Goal: Task Accomplishment & Management: Manage account settings

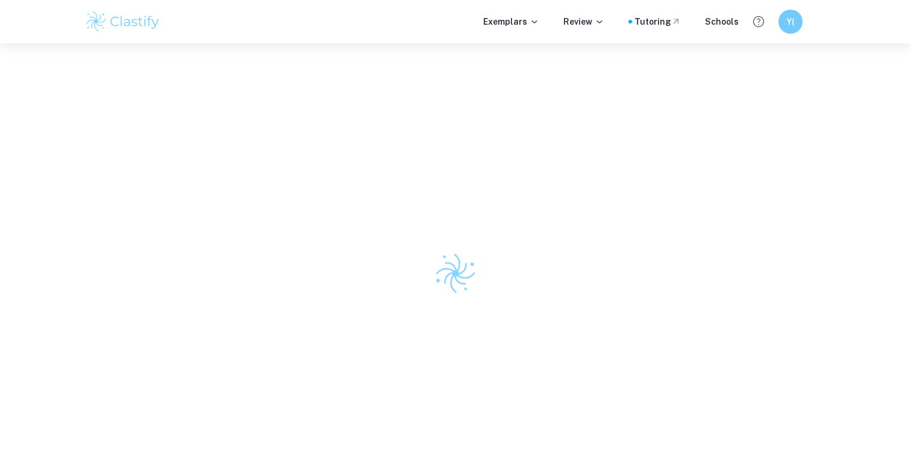
scroll to position [43, 0]
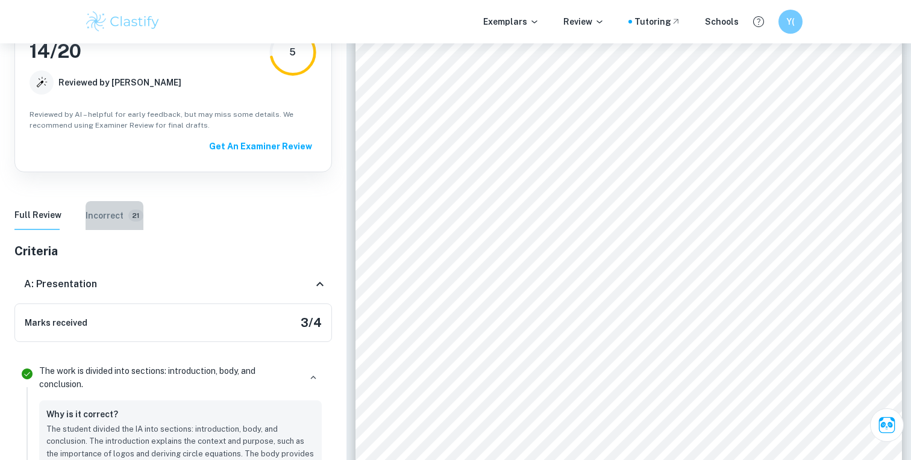
click at [116, 225] on button "Incorrect 21" at bounding box center [115, 215] width 58 height 29
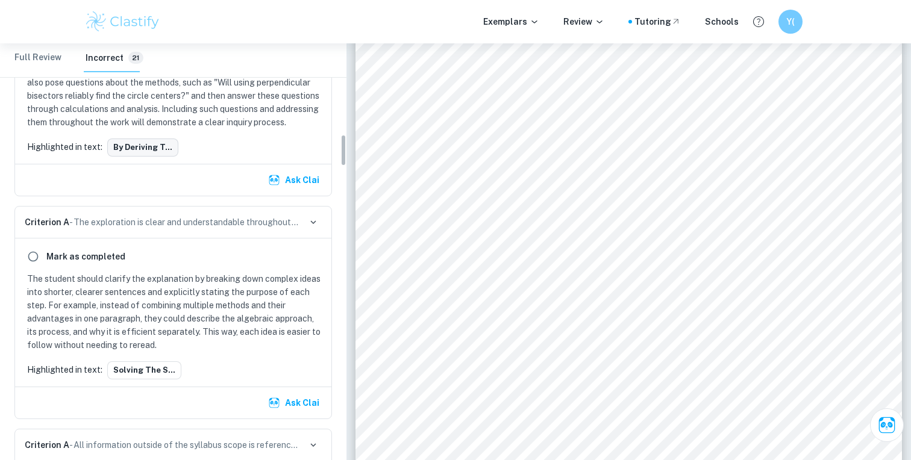
scroll to position [1190, 0]
click at [143, 368] on button "Solving the s..." at bounding box center [144, 371] width 74 height 18
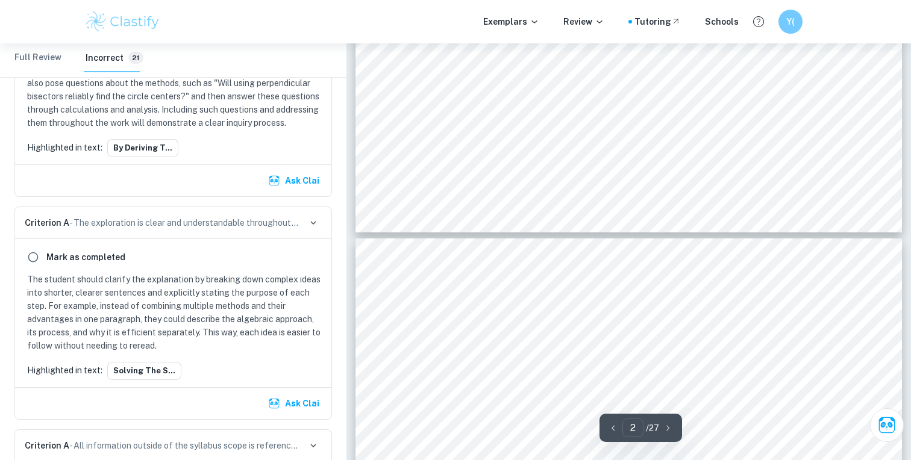
type input "3"
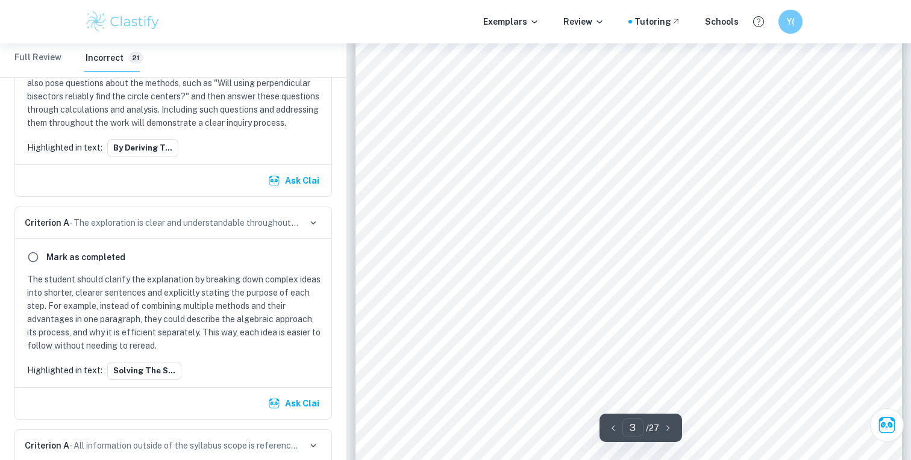
scroll to position [1834, 0]
click at [281, 407] on button "Ask Clai" at bounding box center [295, 404] width 58 height 22
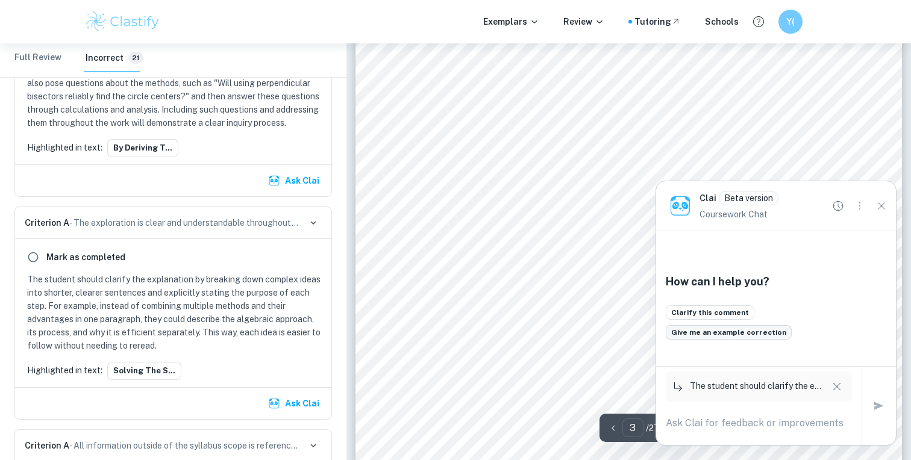
click at [727, 331] on button "Give me an example correction" at bounding box center [729, 332] width 126 height 14
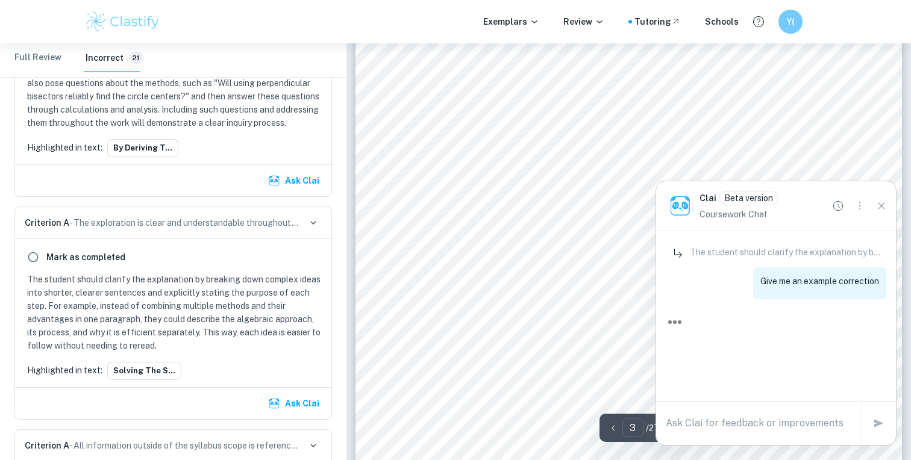
scroll to position [0, 0]
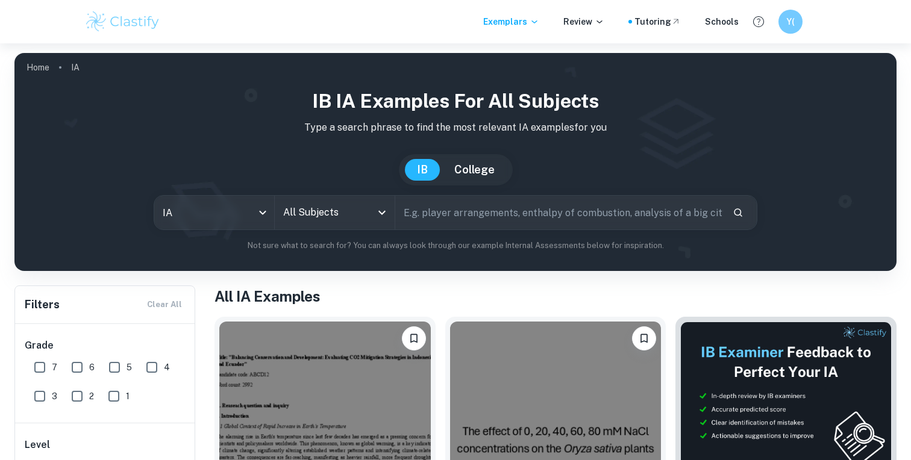
click at [324, 209] on input "All Subjects" at bounding box center [325, 212] width 91 height 23
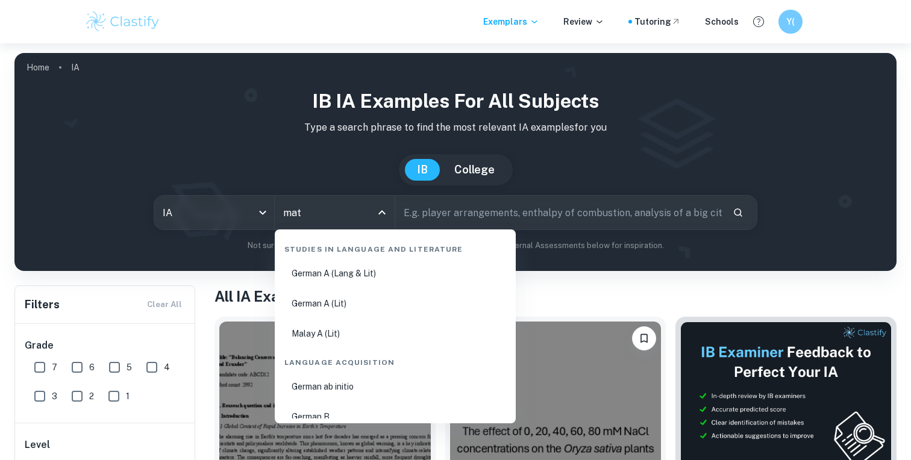
type input "math"
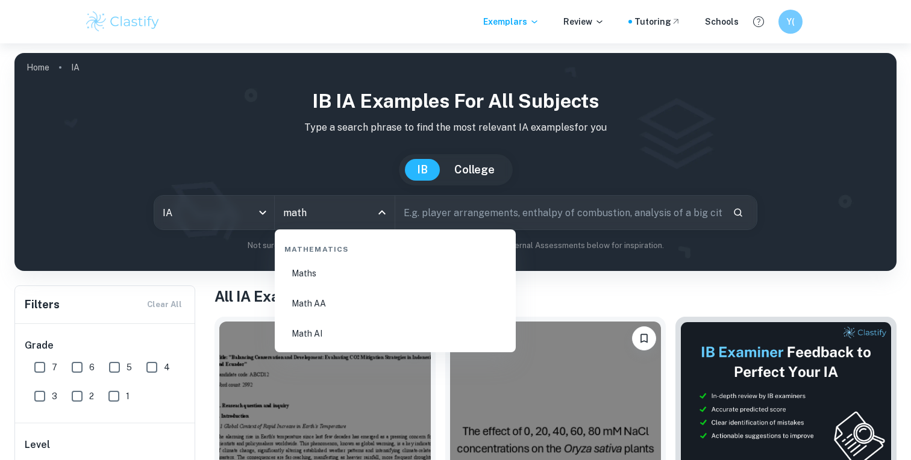
click at [334, 302] on li "Math AA" at bounding box center [395, 304] width 231 height 28
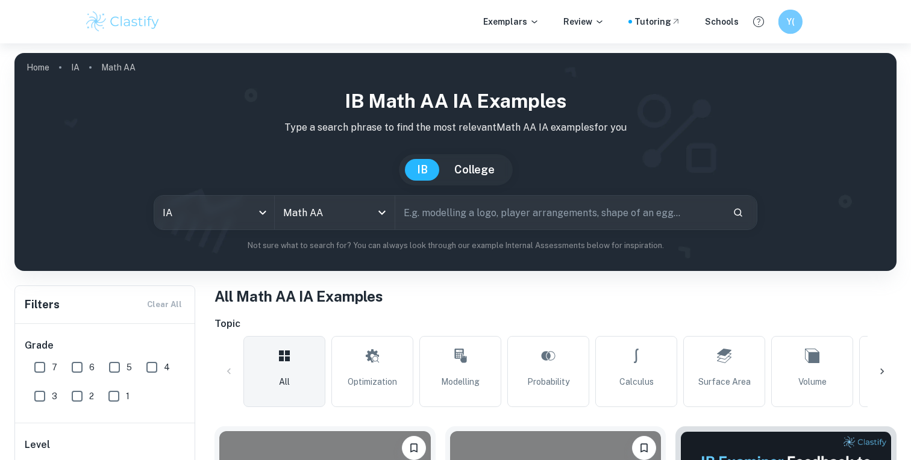
click at [780, 22] on div "Y(" at bounding box center [791, 22] width 24 height 24
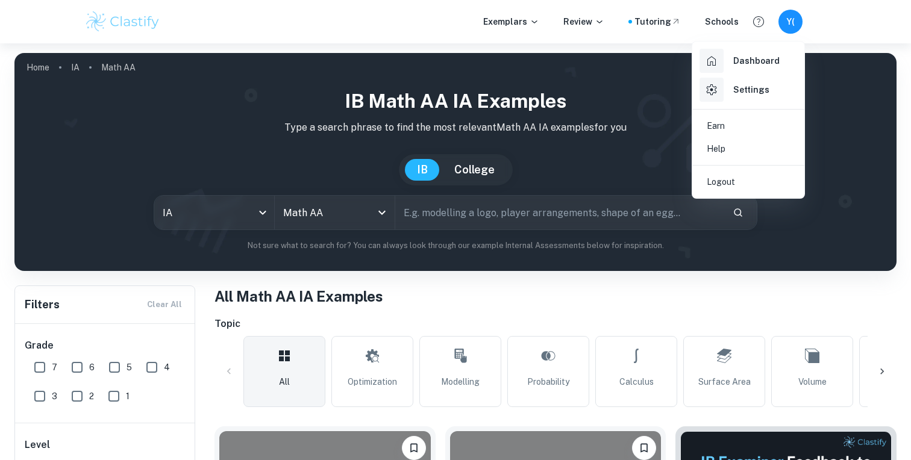
click at [733, 92] on h6 "Settings" at bounding box center [751, 89] width 36 height 13
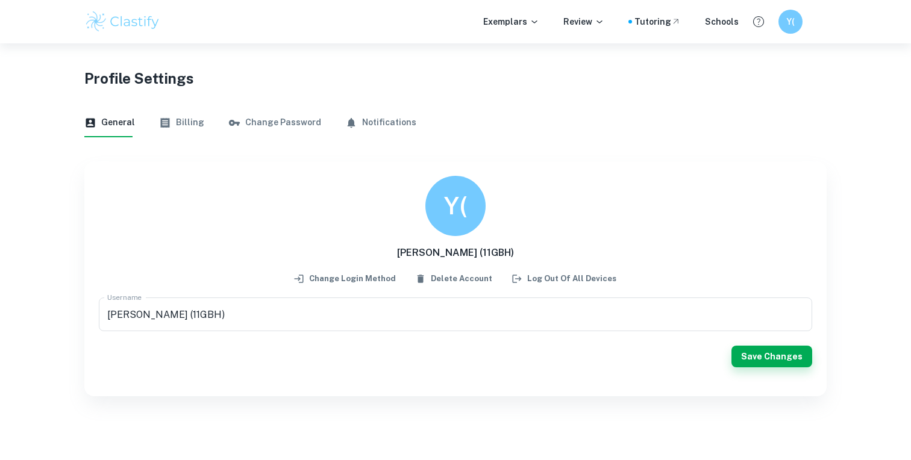
click at [777, 14] on div "Exemplars Review Tutoring Schools Y(" at bounding box center [455, 22] width 771 height 24
click at [785, 27] on h6 "Y(" at bounding box center [790, 22] width 14 height 14
click at [466, 251] on div at bounding box center [455, 230] width 911 height 460
click at [260, 312] on input "Yuki HIROTA (11GBH)" at bounding box center [456, 315] width 714 height 34
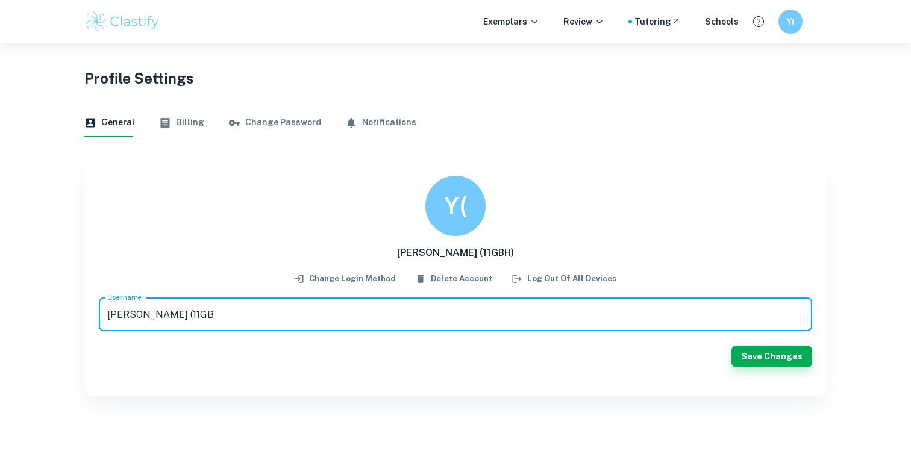
type input "Yuki HIROTA (11G"
type input "aaaa"
click at [751, 352] on button "Save Changes" at bounding box center [772, 357] width 81 height 22
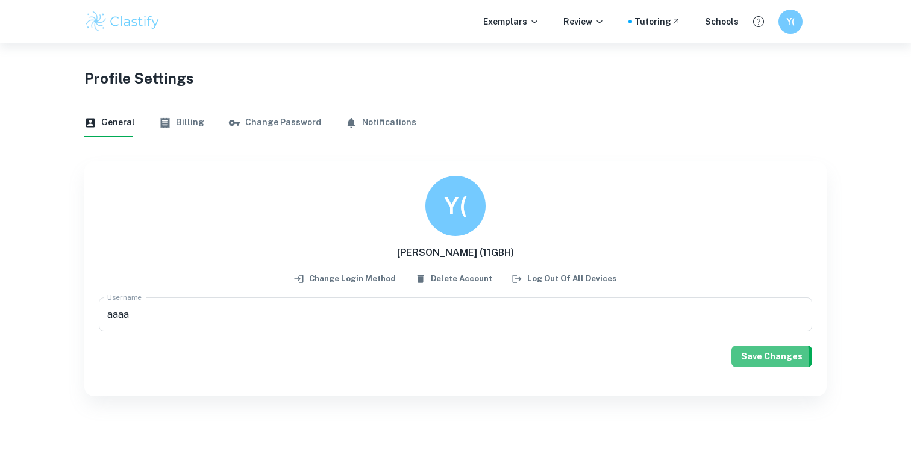
click at [746, 357] on button "Save Changes" at bounding box center [772, 357] width 81 height 22
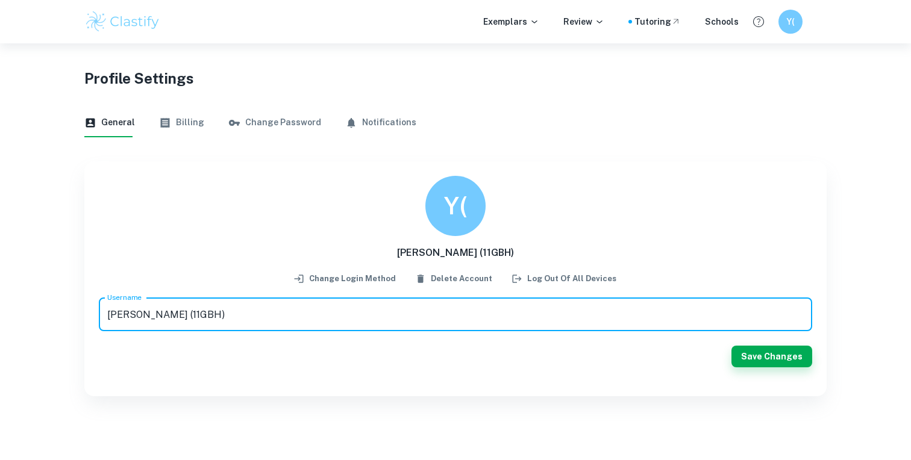
click at [475, 310] on input "Yuki HIROTA (11GBH)" at bounding box center [456, 315] width 714 height 34
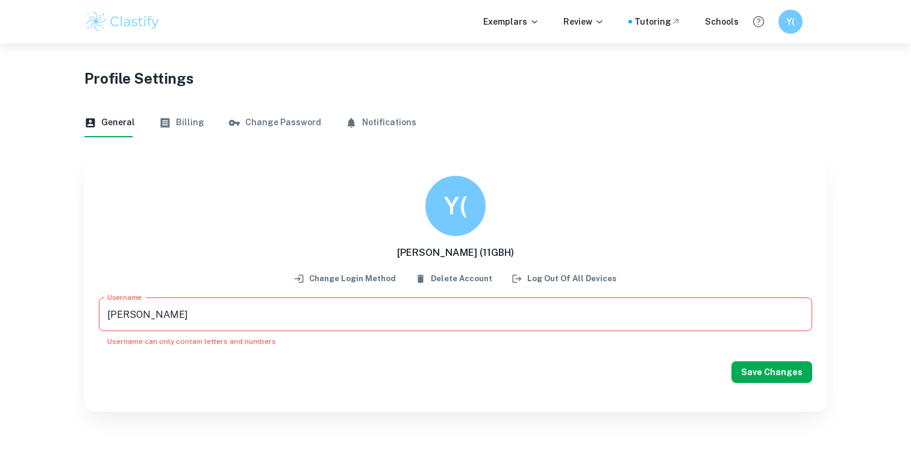
click at [773, 349] on div "Username Yuki Username Username can only contain letters and numbers Save Chang…" at bounding box center [456, 348] width 714 height 100
click at [774, 369] on button "Save Changes" at bounding box center [772, 373] width 81 height 22
click at [690, 318] on input "Yuki" at bounding box center [456, 315] width 714 height 34
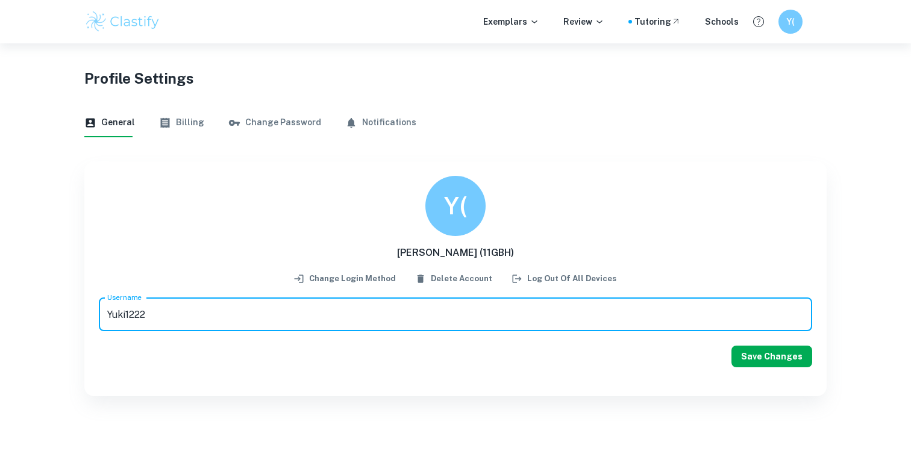
type input "Yuki1222"
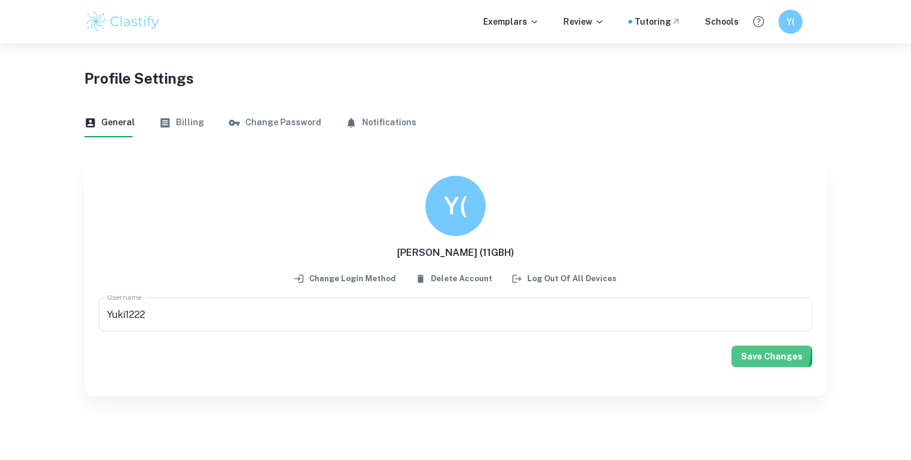
click at [759, 350] on button "Save Changes" at bounding box center [772, 357] width 81 height 22
click at [796, 18] on h6 "YU" at bounding box center [790, 22] width 14 height 14
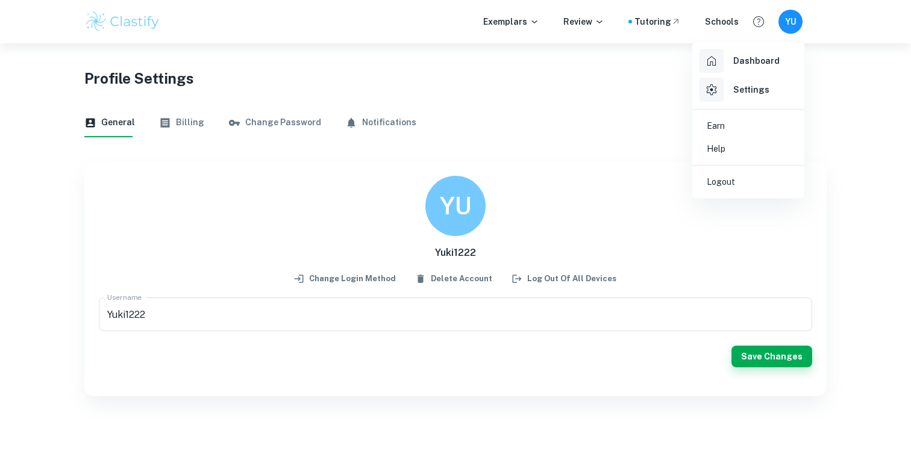
click at [746, 58] on h6 "Dashboard" at bounding box center [756, 60] width 46 height 13
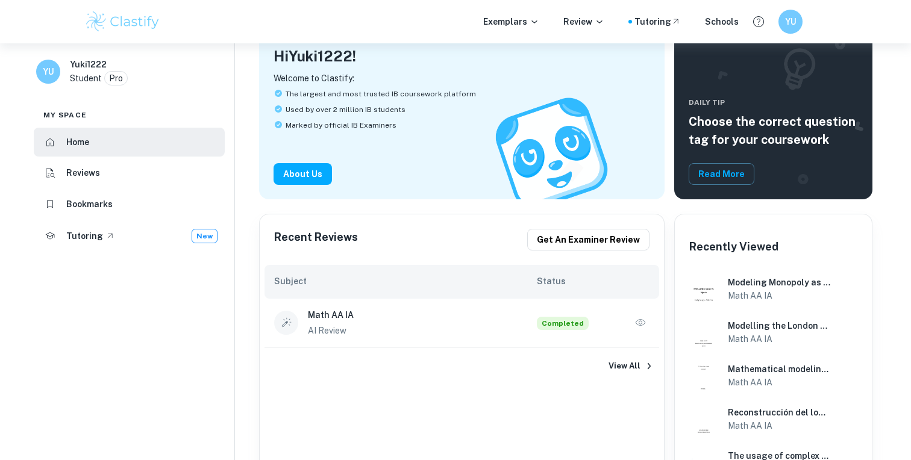
scroll to position [118, 0]
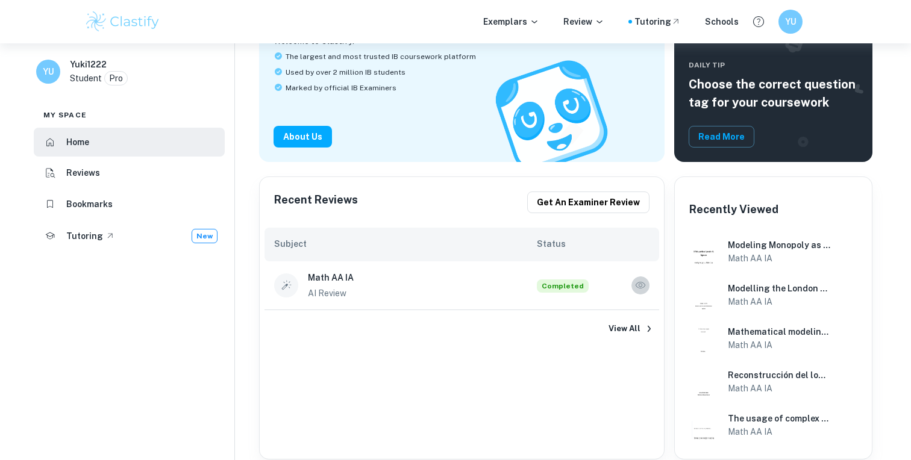
click at [641, 287] on icon "button" at bounding box center [641, 285] width 10 height 7
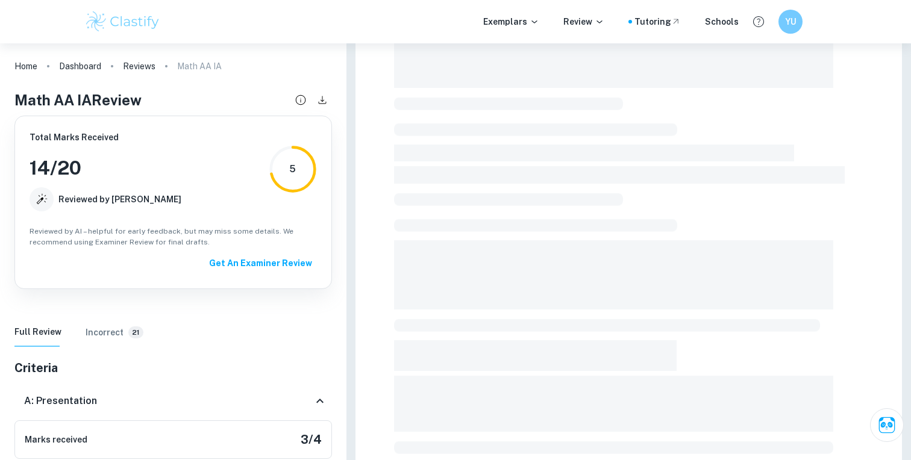
scroll to position [292, 0]
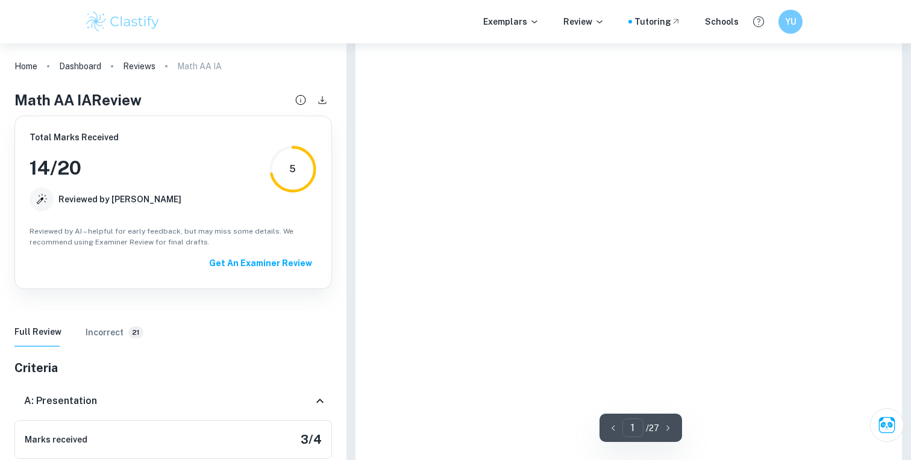
click at [98, 336] on h6 "Incorrect" at bounding box center [105, 332] width 38 height 13
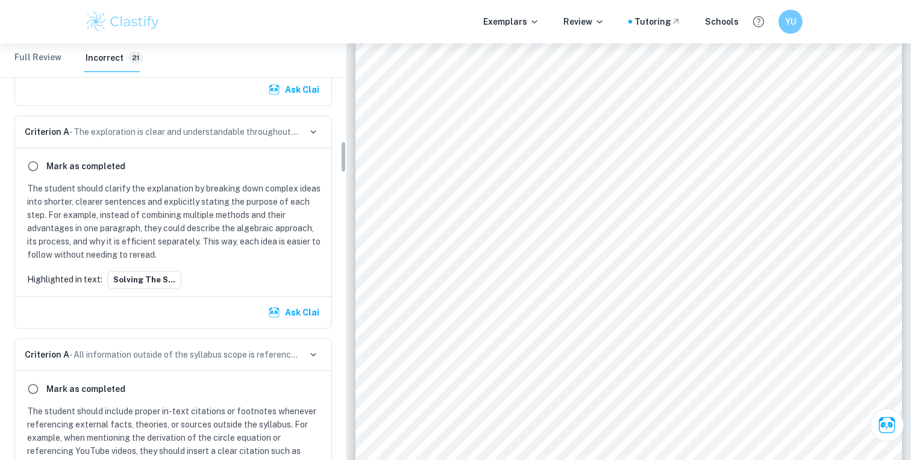
scroll to position [1280, 0]
click at [280, 305] on button "Ask Clai" at bounding box center [295, 315] width 58 height 22
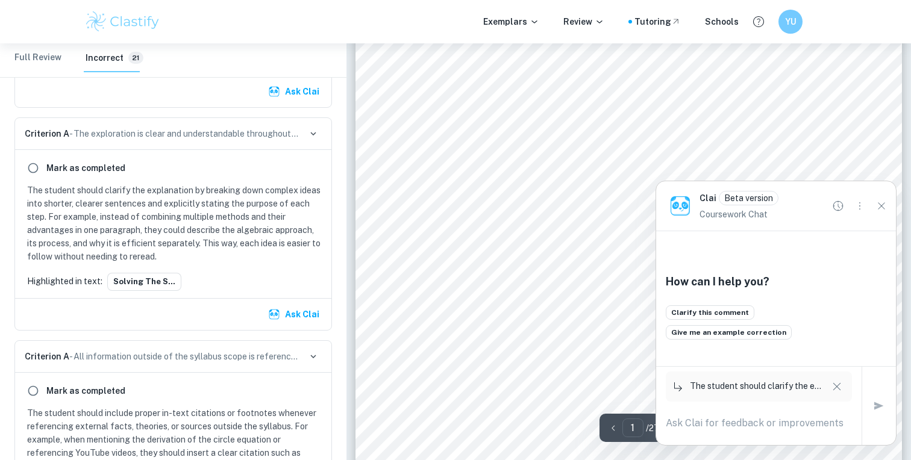
click at [706, 341] on div "Clarify this comment Give me an example correction" at bounding box center [729, 327] width 126 height 45
click at [706, 336] on button "Give me an example correction" at bounding box center [729, 332] width 126 height 14
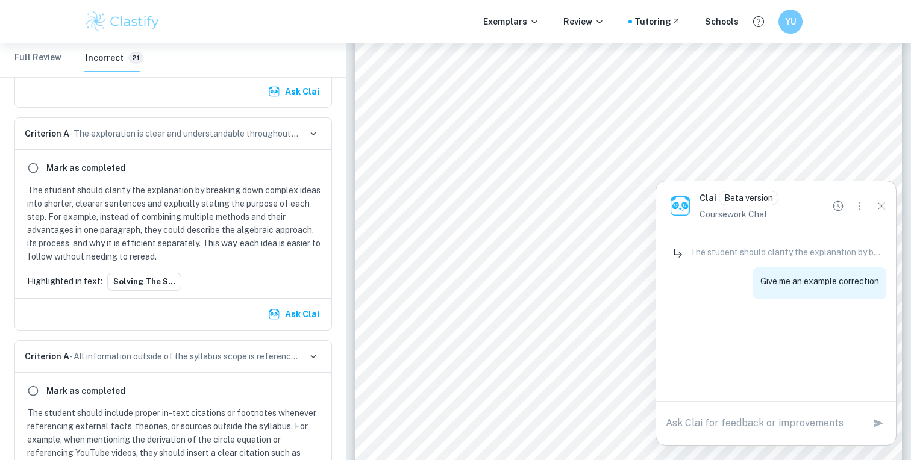
scroll to position [0, 0]
click at [717, 426] on textarea at bounding box center [759, 423] width 186 height 14
click at [738, 315] on div "The student should clarify the explanation by breaking down complex ideas into …" at bounding box center [776, 277] width 240 height 92
click at [838, 201] on icon "New Chat" at bounding box center [838, 205] width 13 height 13
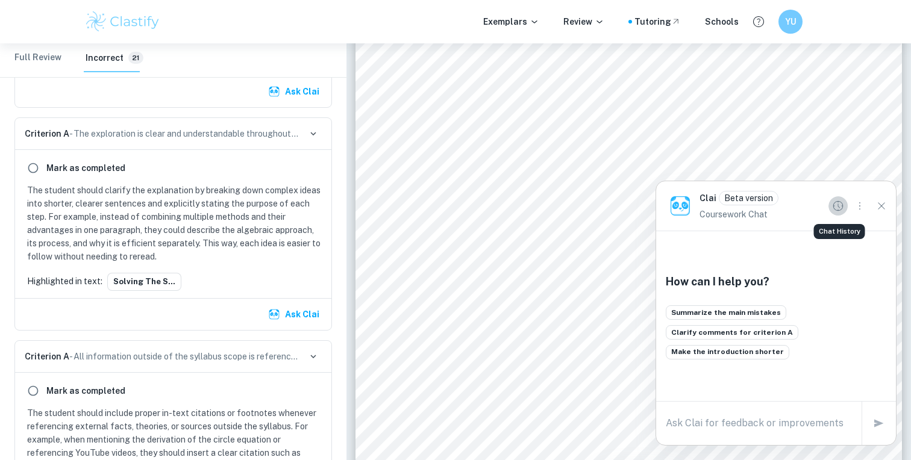
click at [838, 201] on icon "Chat History" at bounding box center [838, 205] width 13 height 13
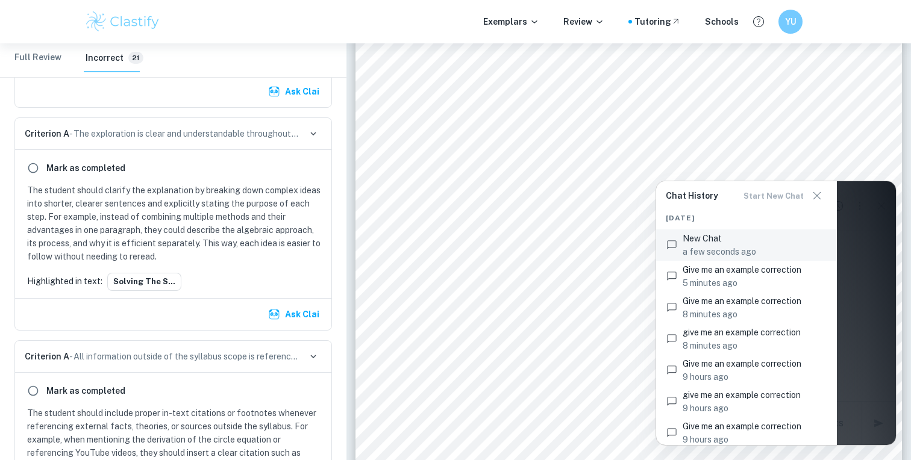
click at [771, 278] on p "5 minutes ago" at bounding box center [755, 283] width 145 height 13
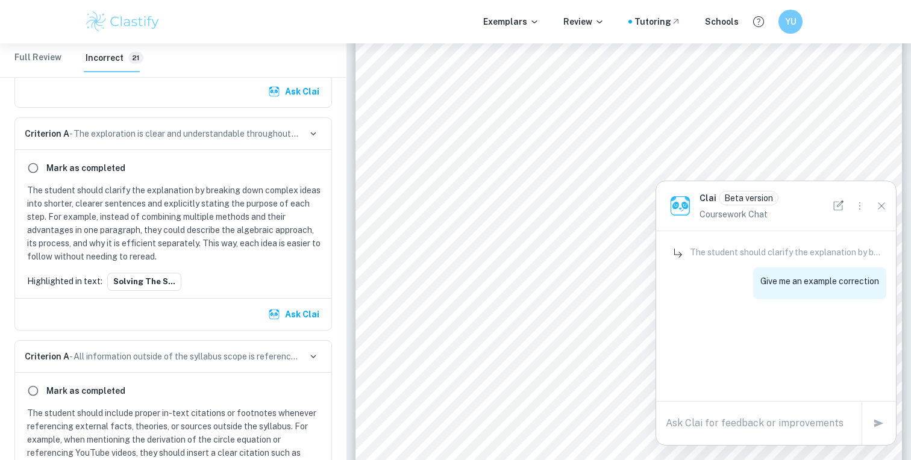
click at [782, 420] on textarea at bounding box center [759, 423] width 186 height 14
type textarea "hi"
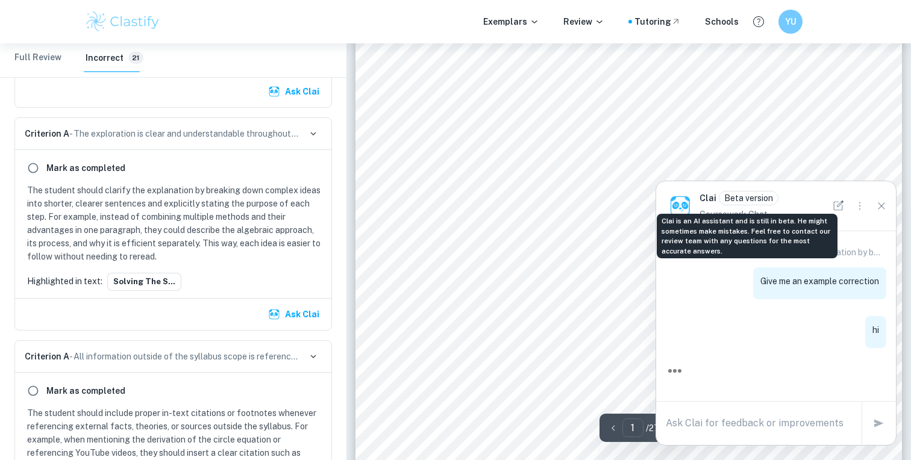
click at [749, 199] on p "Beta version" at bounding box center [748, 198] width 49 height 13
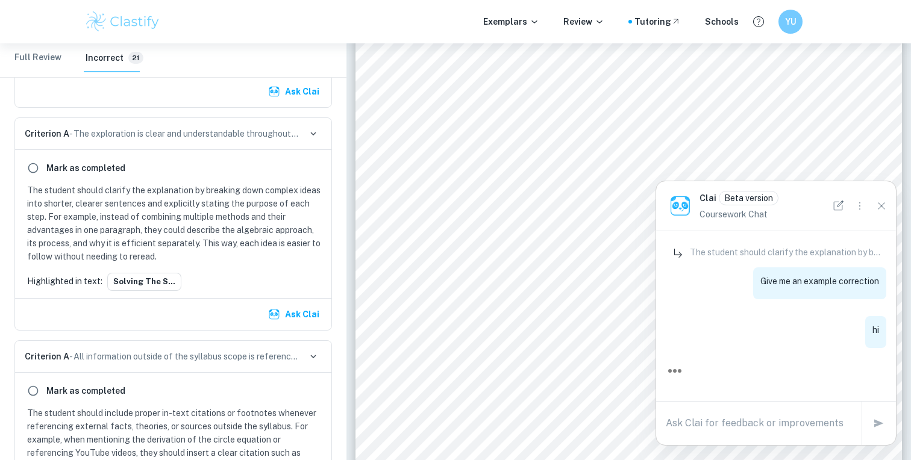
click at [685, 203] on img at bounding box center [680, 205] width 19 height 19
click at [702, 330] on div "hi" at bounding box center [776, 331] width 221 height 34
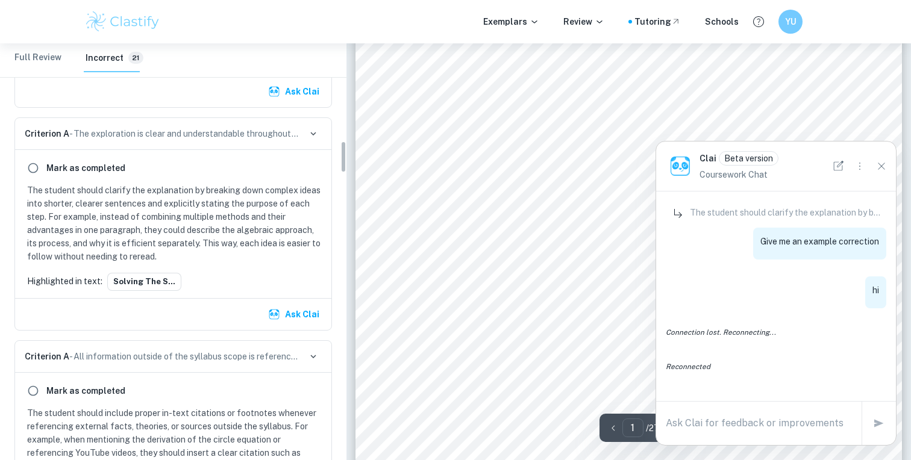
click at [298, 318] on button "Ask Clai" at bounding box center [295, 315] width 58 height 22
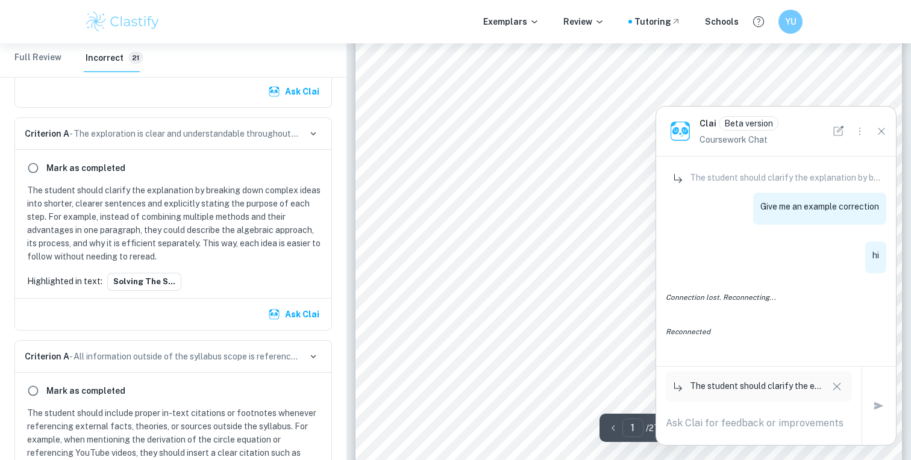
click at [780, 448] on div "Introduction Logos are essential in modern marketing as they must be simple and…" at bounding box center [629, 149] width 547 height 773
click at [768, 431] on div "x" at bounding box center [759, 423] width 186 height 19
type textarea "give me an example"
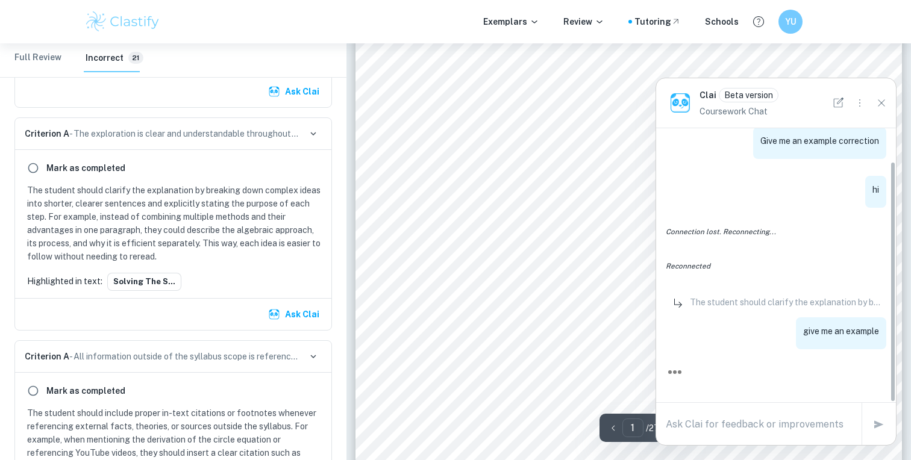
scroll to position [37, 0]
click at [782, 18] on div "YU" at bounding box center [789, 21] width 25 height 25
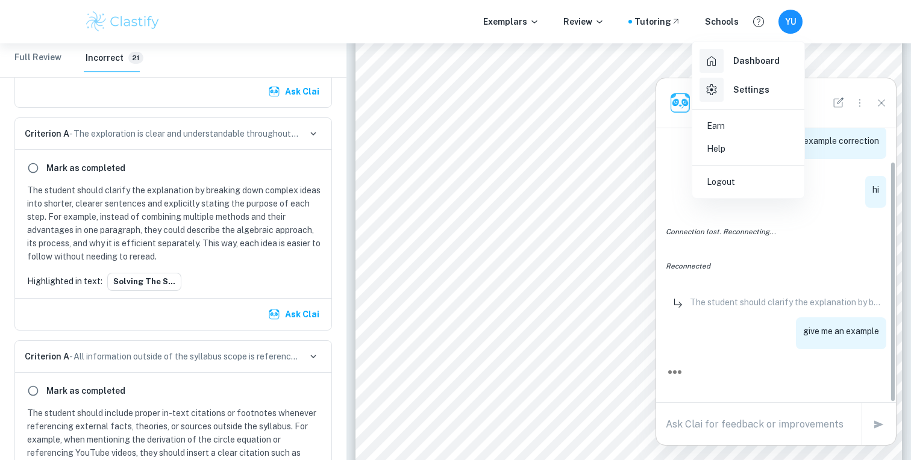
click at [829, 25] on div at bounding box center [455, 230] width 911 height 460
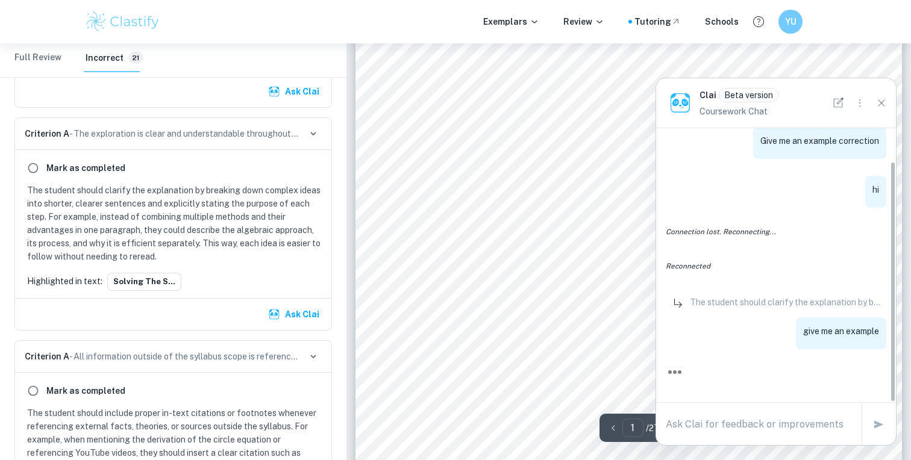
click at [545, 245] on div "Introduction Logos are essential in modern marketing as they must be simple and…" at bounding box center [629, 149] width 547 height 773
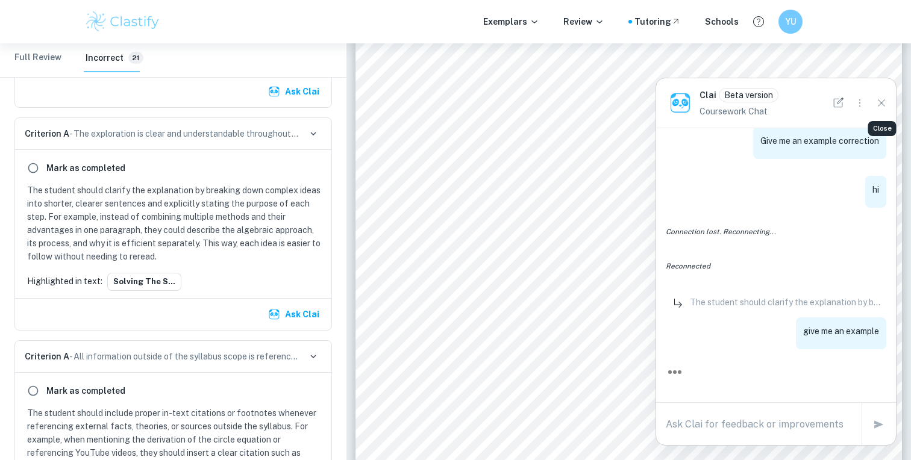
click at [877, 101] on icon "Close" at bounding box center [881, 102] width 13 height 13
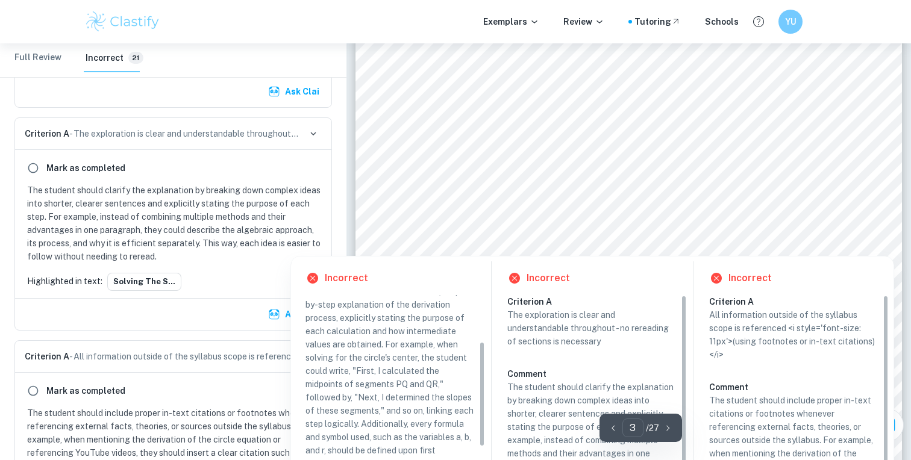
scroll to position [93, 0]
click at [895, 421] on icon "Ask Clai" at bounding box center [886, 424] width 17 height 17
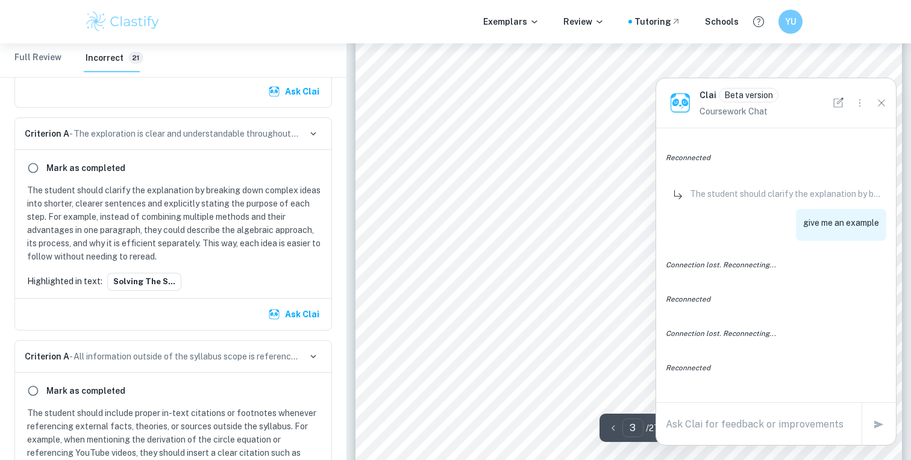
click at [688, 104] on img at bounding box center [680, 102] width 19 height 19
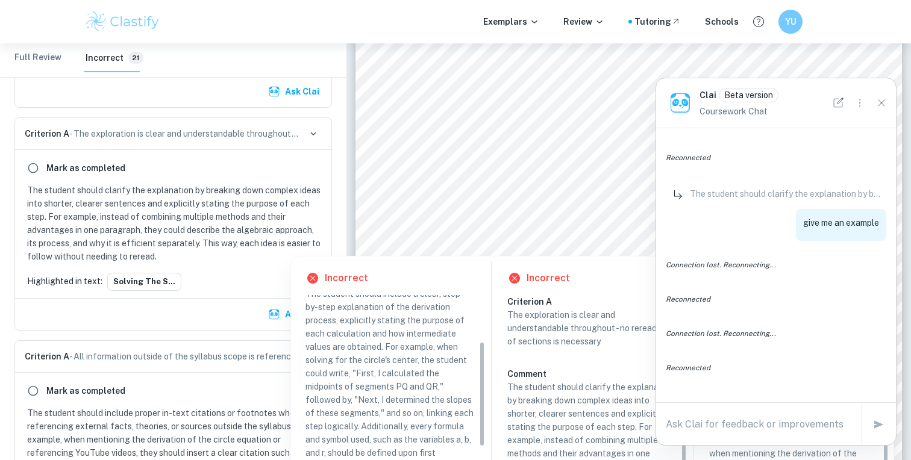
click at [692, 421] on textarea at bounding box center [759, 425] width 186 height 14
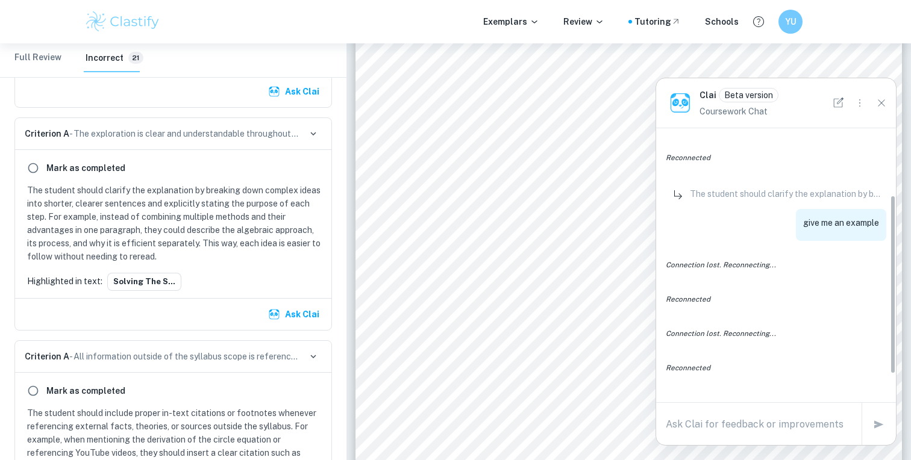
scroll to position [0, 0]
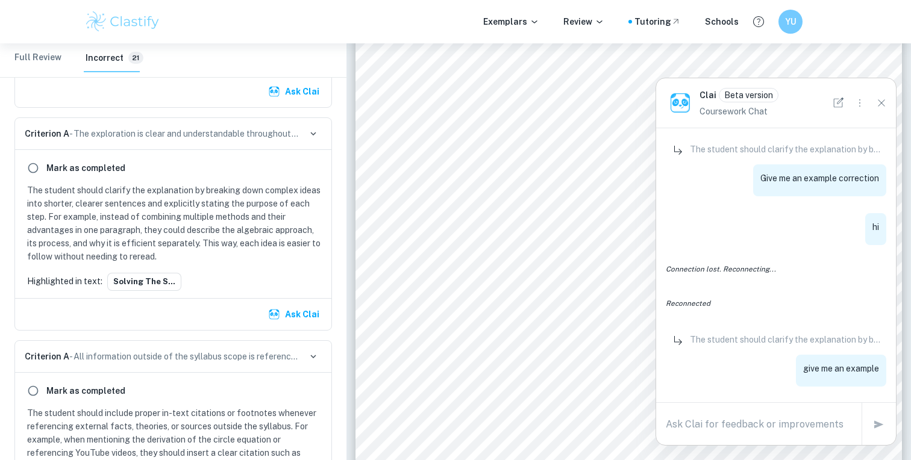
click at [858, 103] on icon "Options" at bounding box center [859, 102] width 13 height 13
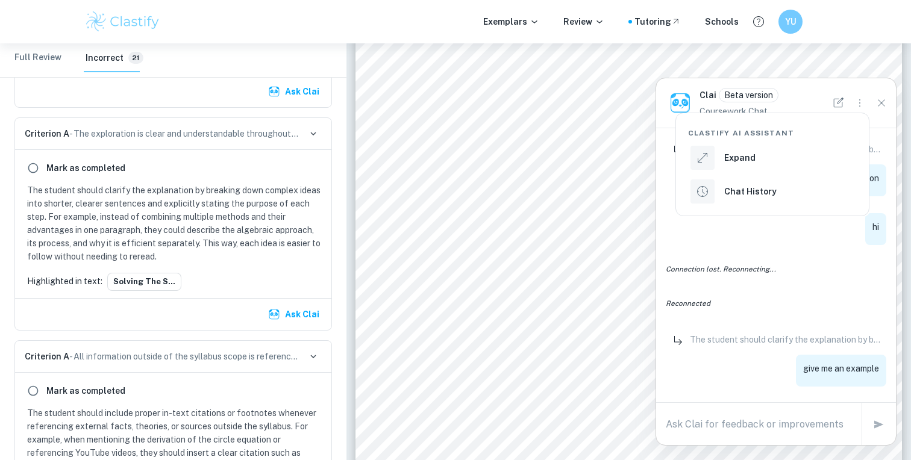
click at [856, 103] on div at bounding box center [455, 230] width 911 height 460
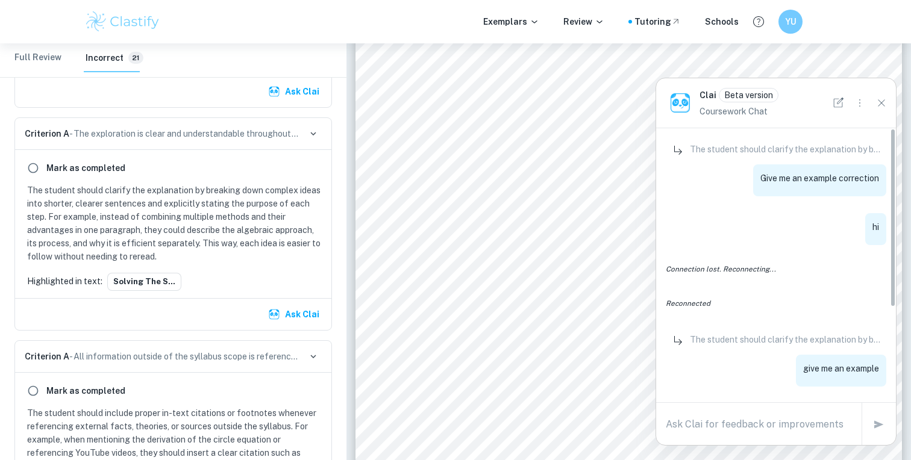
click at [761, 206] on div "The student should clarify the explanation by breaking down complex ideas into …" at bounding box center [776, 338] width 240 height 420
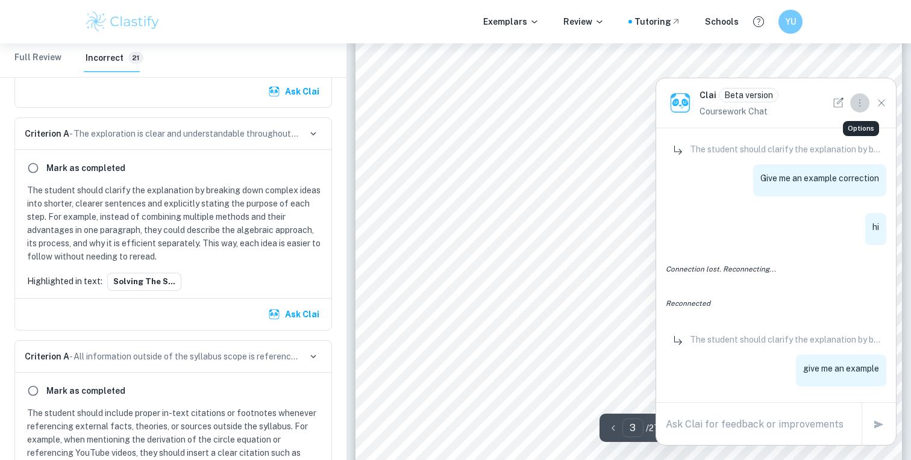
click at [859, 105] on icon "Options" at bounding box center [859, 102] width 13 height 13
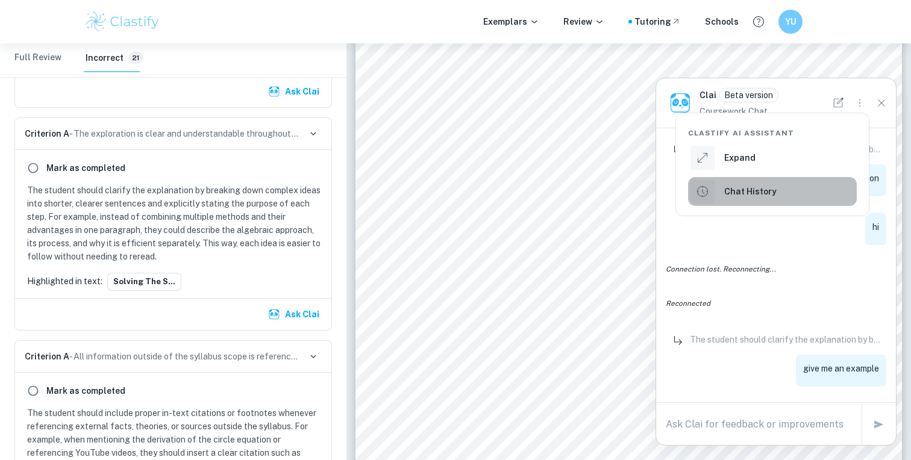
click at [755, 189] on h6 "Chat History" at bounding box center [750, 191] width 52 height 13
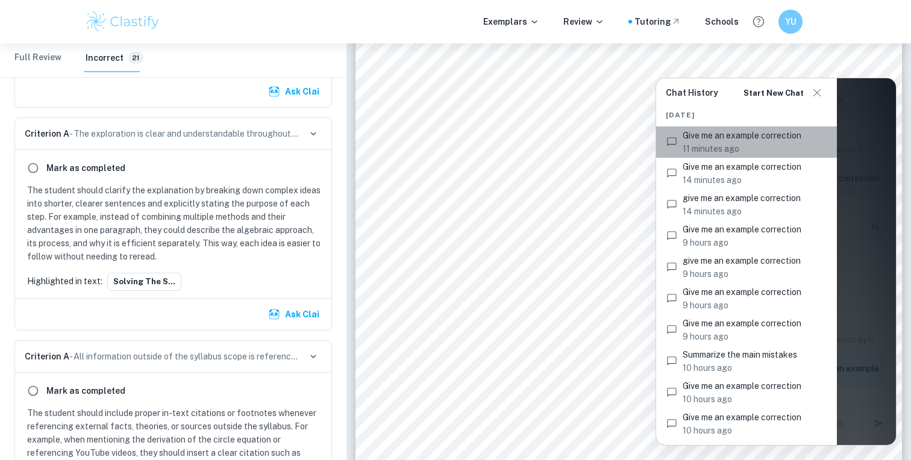
drag, startPoint x: 665, startPoint y: 139, endPoint x: 770, endPoint y: 137, distance: 104.3
click at [770, 138] on div "Give me an example correction 11 minutes ago" at bounding box center [746, 142] width 181 height 31
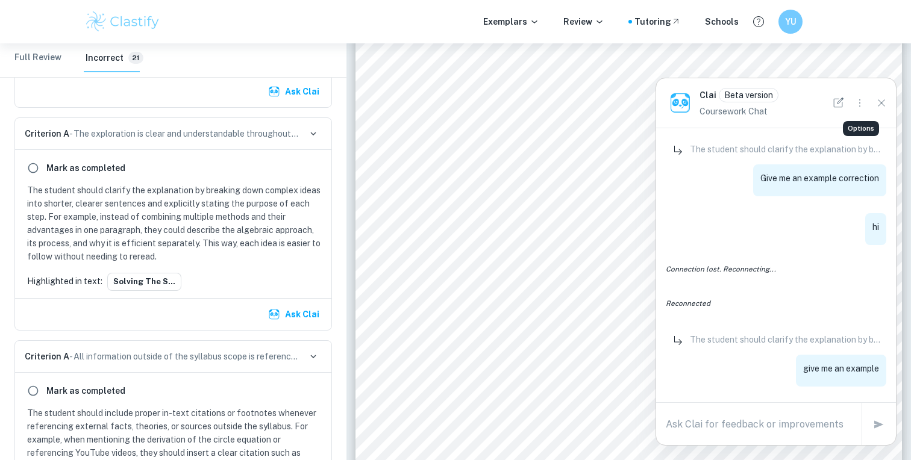
click at [855, 101] on icon "Options" at bounding box center [859, 102] width 13 height 13
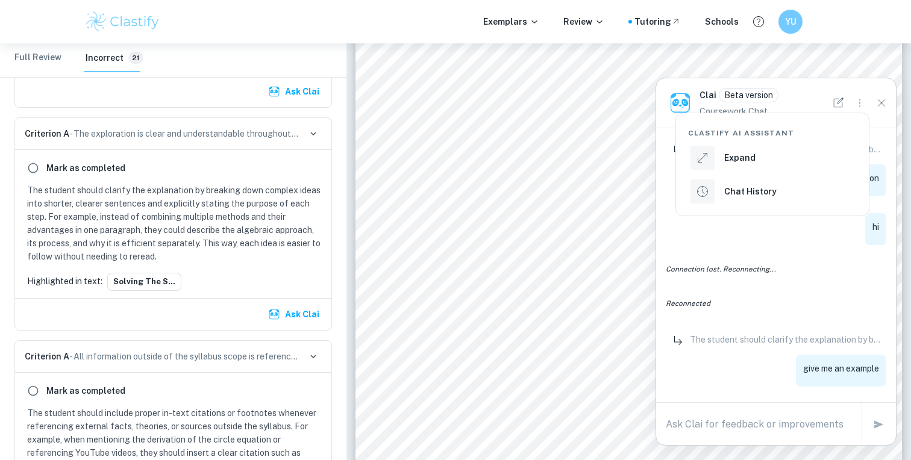
click at [720, 193] on div "Chat History" at bounding box center [734, 192] width 86 height 24
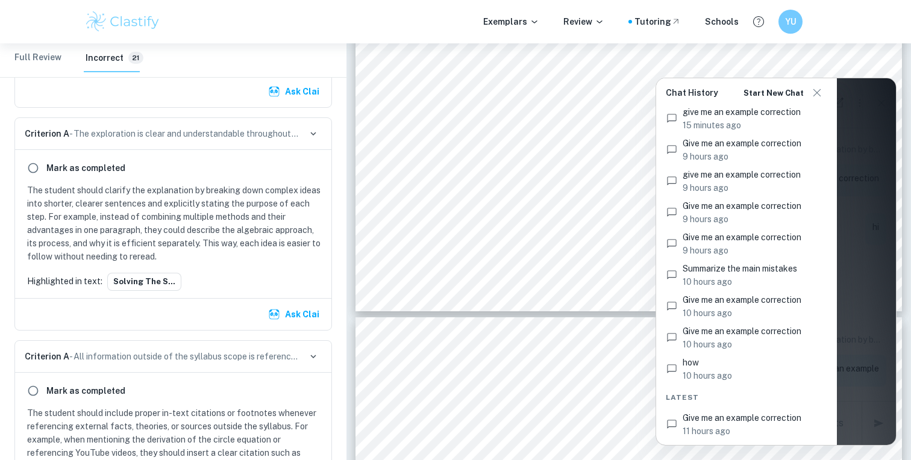
scroll to position [2185, 0]
drag, startPoint x: 714, startPoint y: 421, endPoint x: 753, endPoint y: 310, distance: 117.2
click at [753, 310] on div "Chat History Start new chat Today Give me an example correction 11 minutes ago …" at bounding box center [746, 218] width 181 height 453
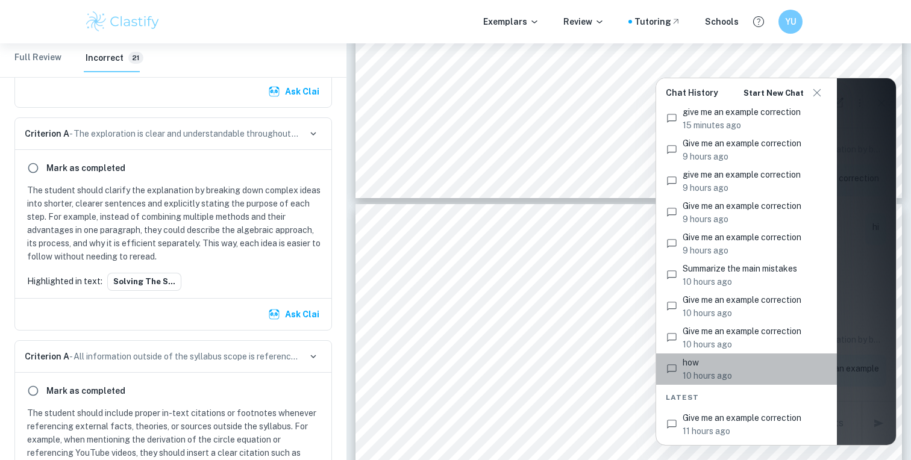
drag, startPoint x: 700, startPoint y: 375, endPoint x: 786, endPoint y: 350, distance: 89.1
click at [788, 353] on ul "Give me an example correction 11 minutes ago Give me an example correction 14 m…" at bounding box center [746, 213] width 181 height 354
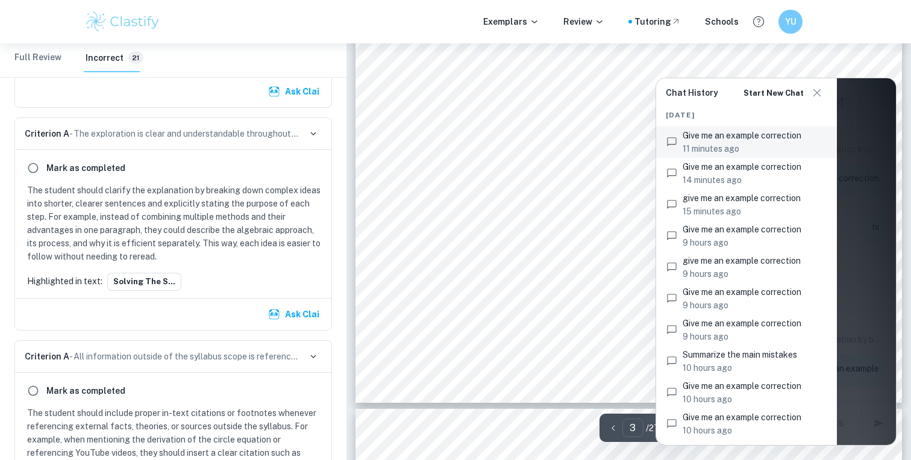
scroll to position [1930, 0]
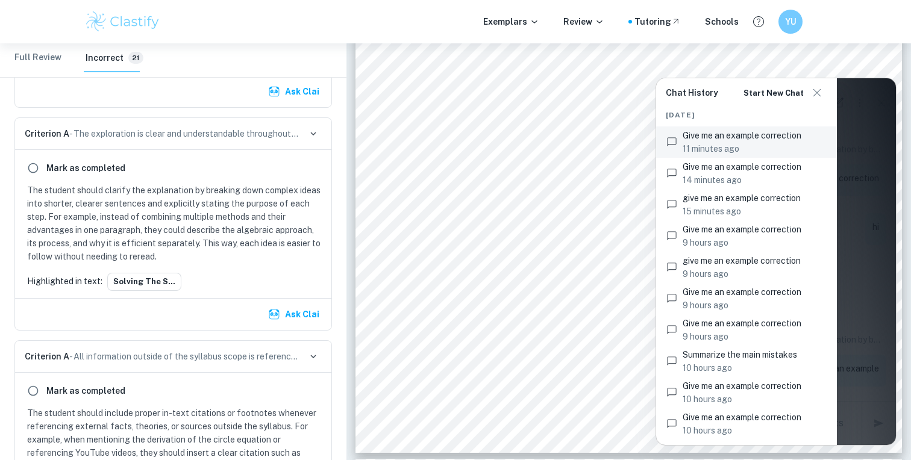
drag, startPoint x: 714, startPoint y: 148, endPoint x: 783, endPoint y: 133, distance: 70.2
click at [783, 134] on div "Give me an example correction 11 minutes ago" at bounding box center [752, 142] width 149 height 27
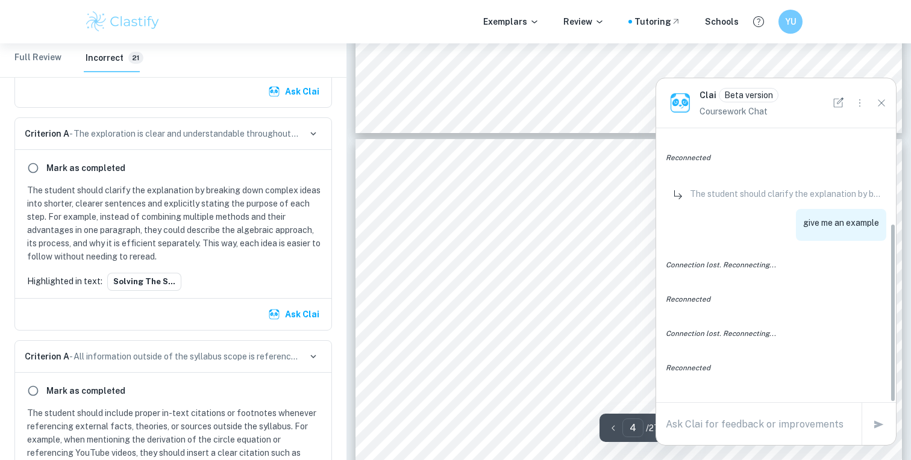
scroll to position [2420, 0]
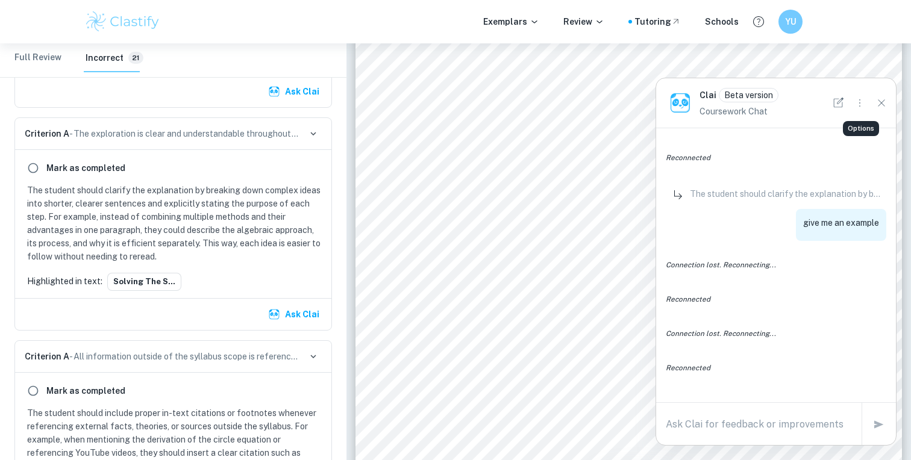
click at [855, 102] on icon "Options" at bounding box center [859, 102] width 13 height 13
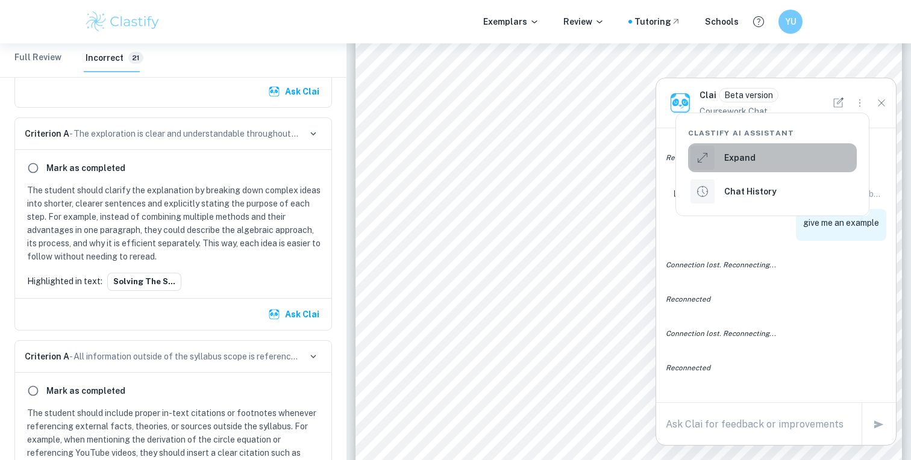
click at [748, 165] on div "Expand" at bounding box center [723, 158] width 65 height 24
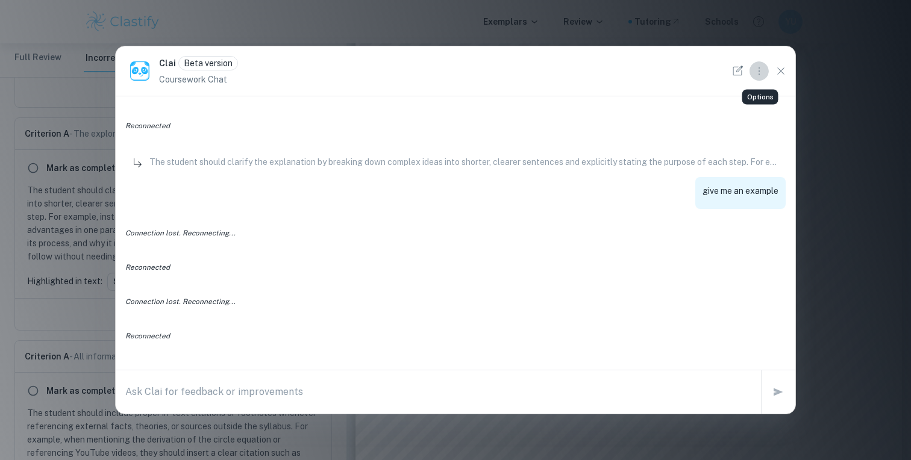
click at [759, 72] on icon "Options" at bounding box center [759, 70] width 13 height 13
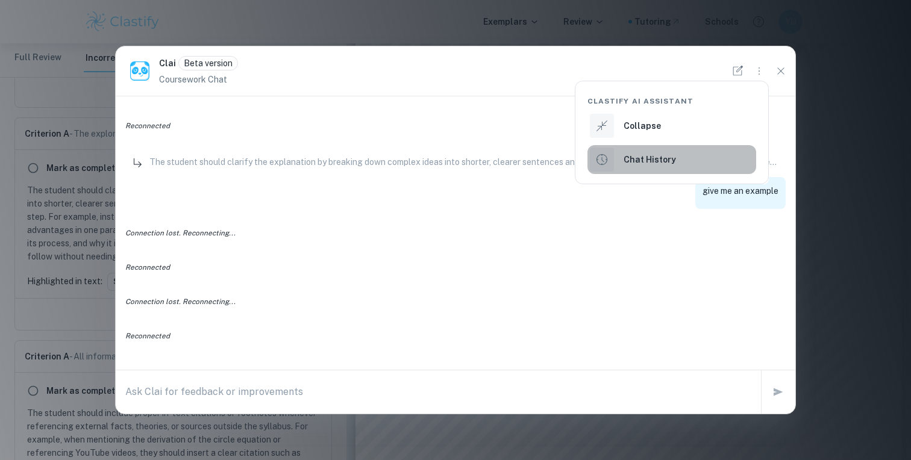
click at [665, 165] on h6 "Chat History" at bounding box center [650, 159] width 52 height 13
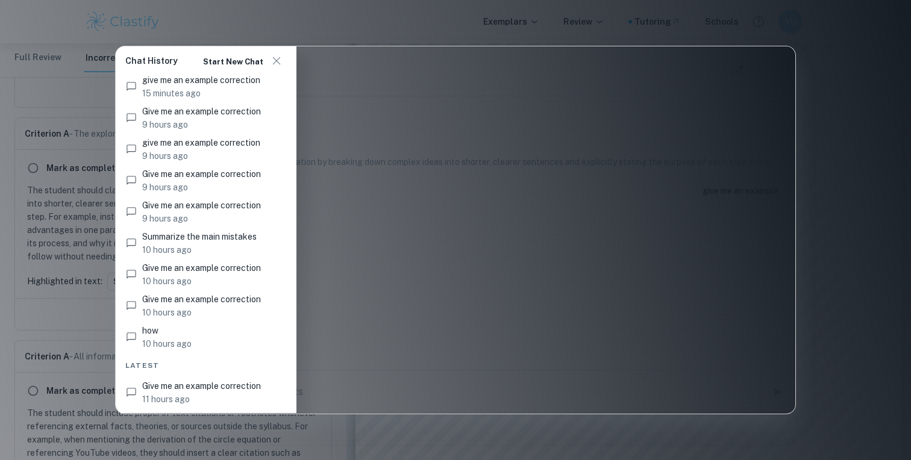
scroll to position [2788, 0]
click at [77, 287] on div at bounding box center [455, 230] width 911 height 460
click at [274, 55] on icon "button" at bounding box center [276, 61] width 14 height 14
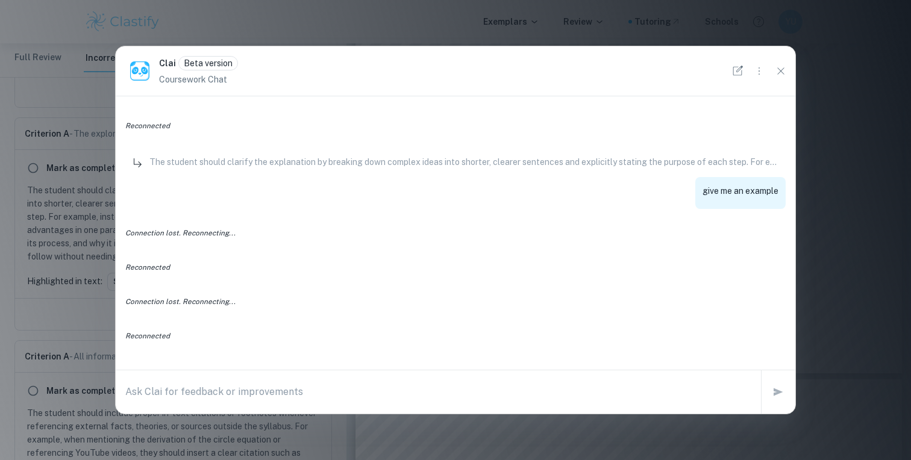
click at [284, 20] on div at bounding box center [455, 230] width 911 height 460
click at [782, 68] on icon "Close" at bounding box center [780, 70] width 13 height 13
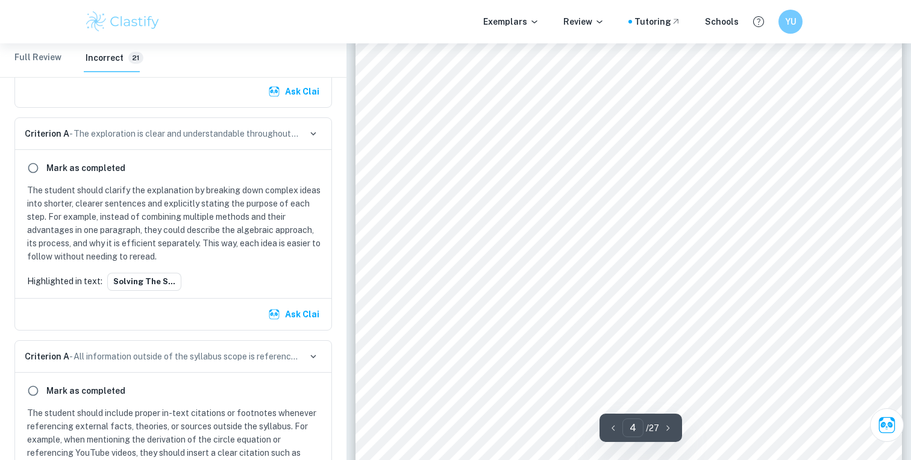
scroll to position [2658, 0]
click at [142, 283] on button "Solving the s..." at bounding box center [144, 282] width 74 height 18
type input "3"
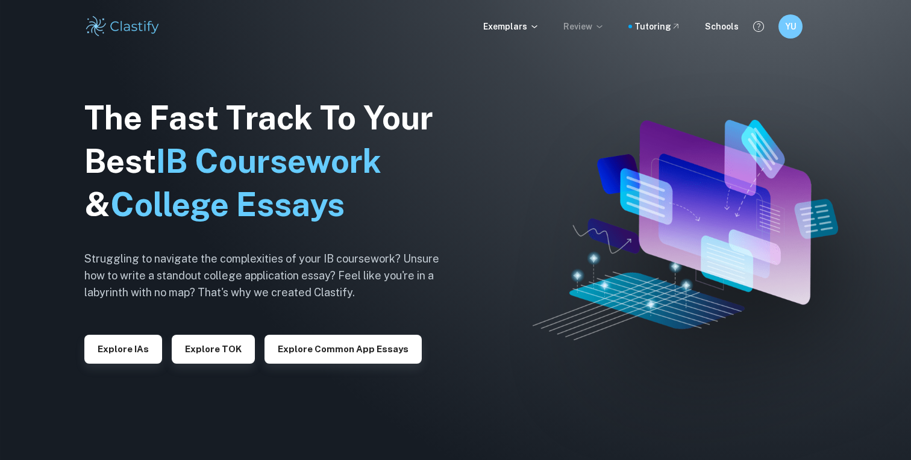
click at [604, 25] on icon at bounding box center [600, 27] width 10 height 10
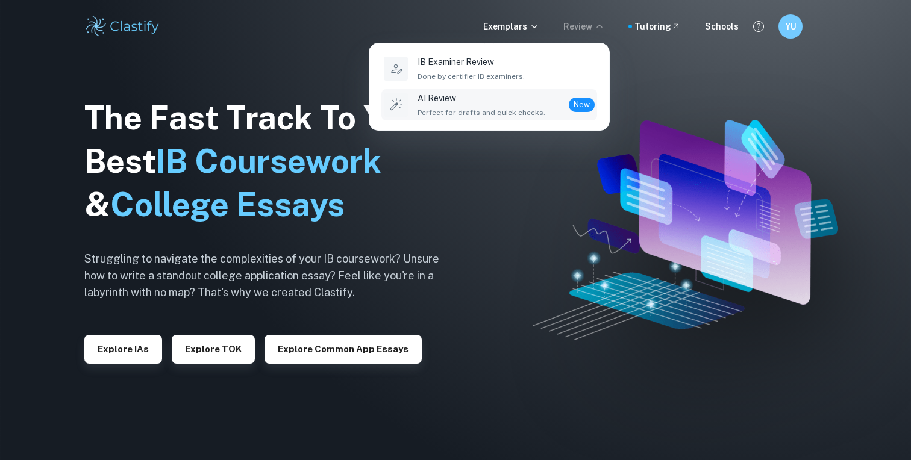
click at [543, 108] on div "AI Review Perfect for drafts and quick checks. New" at bounding box center [506, 105] width 177 height 27
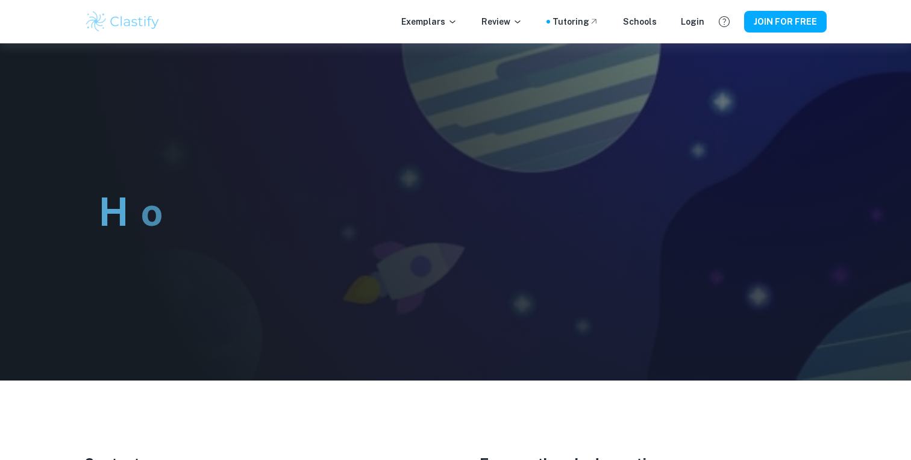
type input "[EMAIL_ADDRESS][DOMAIN_NAME]"
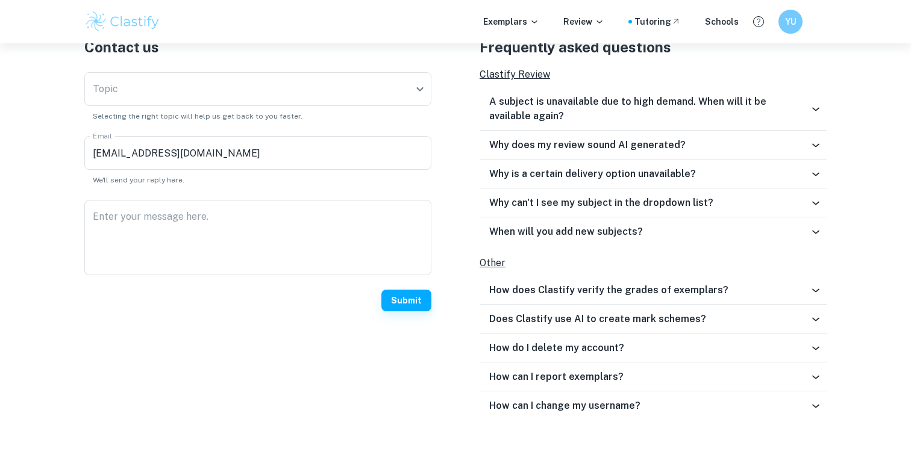
scroll to position [440, 0]
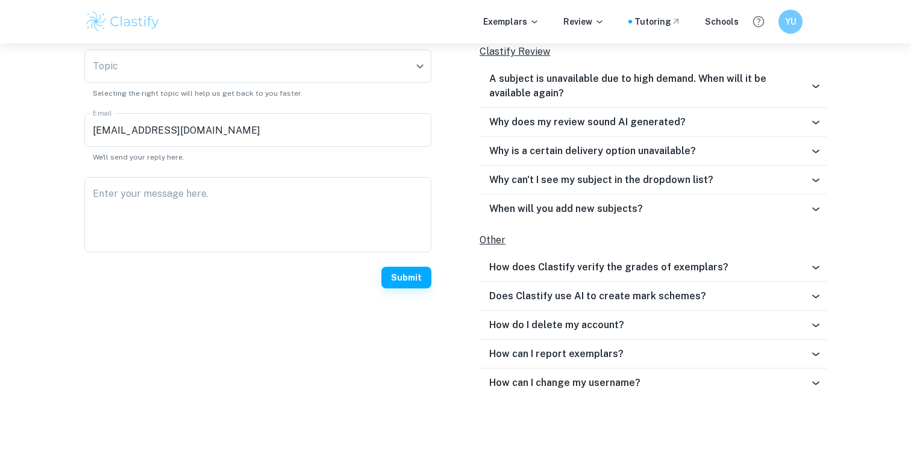
click at [590, 347] on h6 "How can I report exemplars?" at bounding box center [556, 354] width 134 height 14
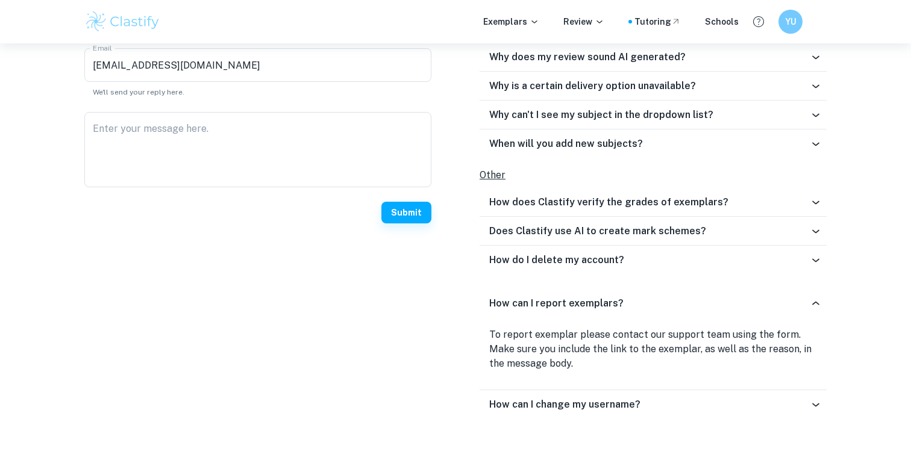
scroll to position [506, 0]
click at [572, 307] on h6 "How can I report exemplars?" at bounding box center [556, 303] width 134 height 14
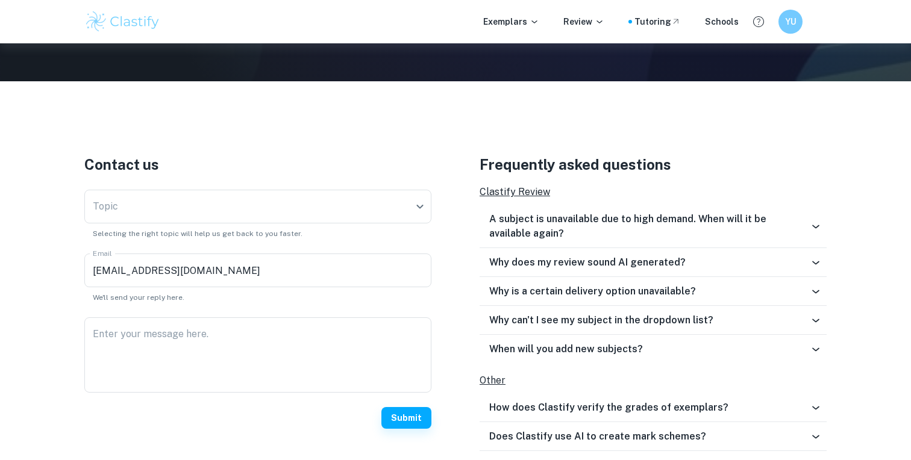
scroll to position [298, 0]
